Goal: Browse casually

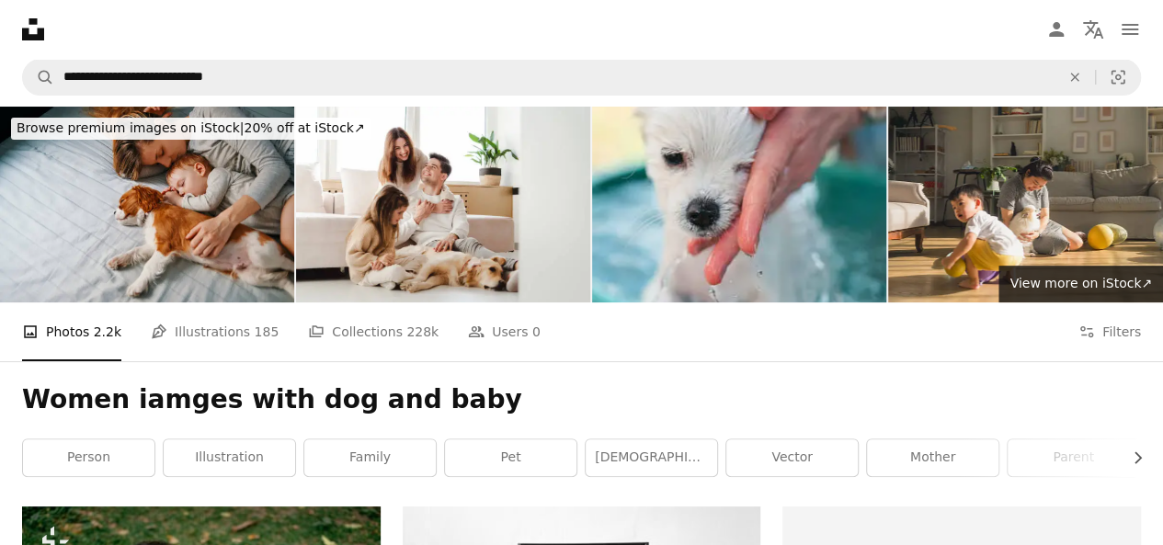
scroll to position [1603, 0]
